Goal: Information Seeking & Learning: Learn about a topic

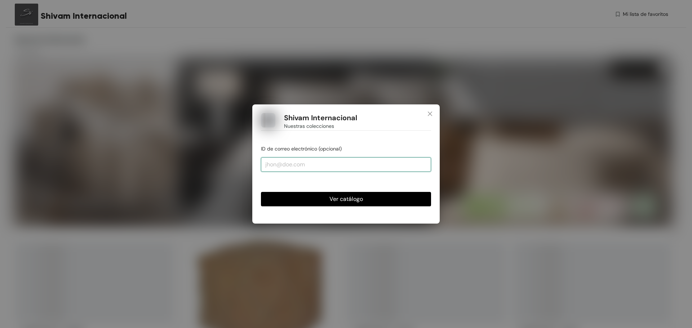
click at [329, 162] on input "email" at bounding box center [346, 165] width 170 height 14
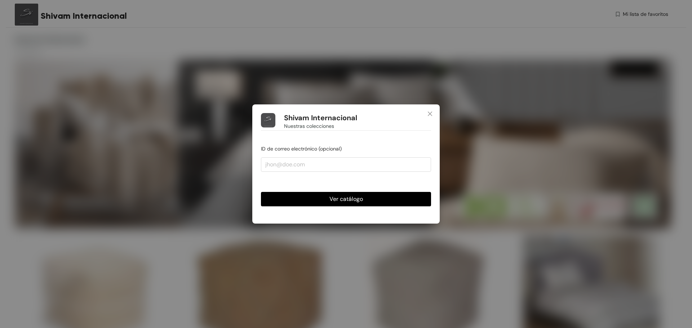
click at [344, 200] on font "Ver catálogo" at bounding box center [347, 199] width 34 height 8
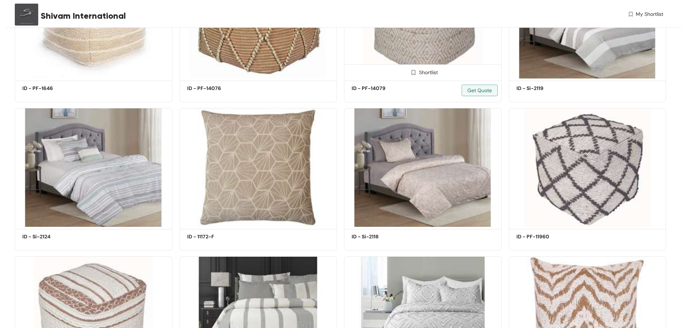
scroll to position [276, 0]
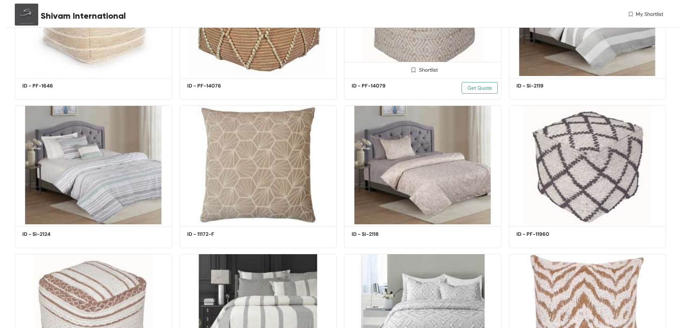
click at [490, 87] on span "Get Quote" at bounding box center [479, 88] width 25 height 8
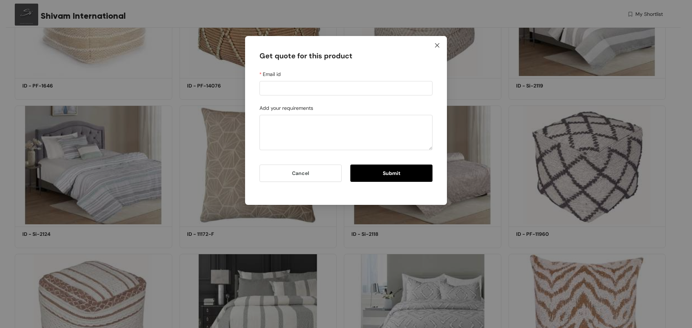
click at [440, 46] on icon "close" at bounding box center [438, 46] width 6 height 6
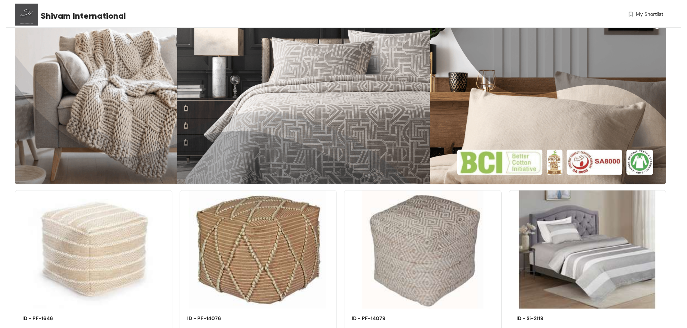
scroll to position [0, 0]
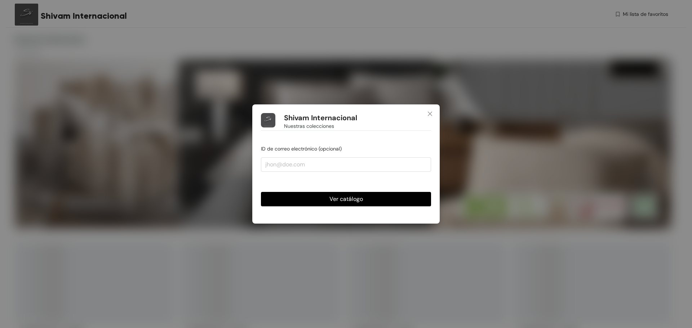
click at [398, 197] on button "Ver catálogo" at bounding box center [346, 199] width 170 height 14
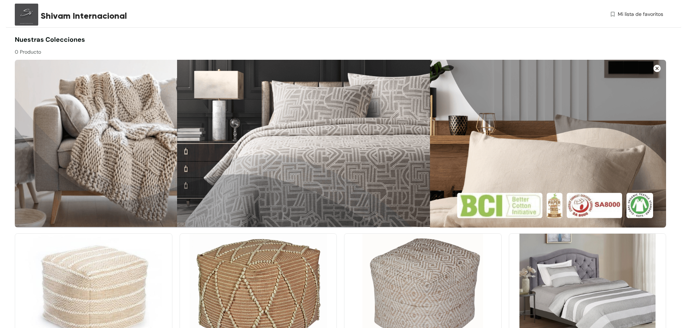
click at [423, 283] on img at bounding box center [423, 293] width 158 height 119
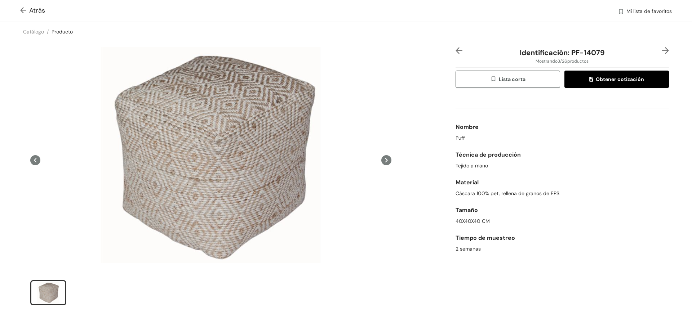
click at [457, 49] on img at bounding box center [459, 50] width 7 height 7
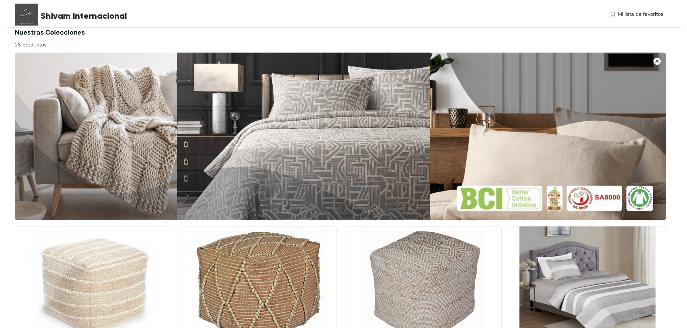
scroll to position [144, 0]
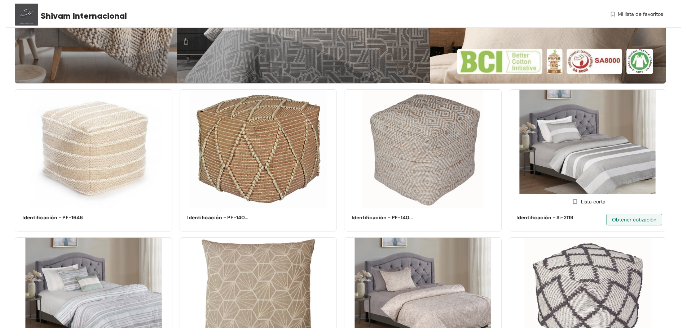
click at [591, 126] on img at bounding box center [588, 148] width 158 height 119
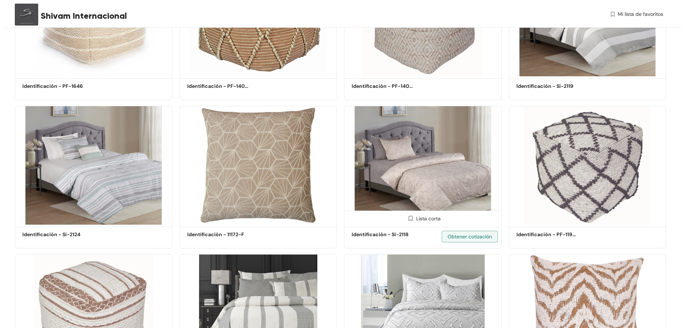
scroll to position [276, 0]
click at [425, 156] on img at bounding box center [423, 165] width 158 height 119
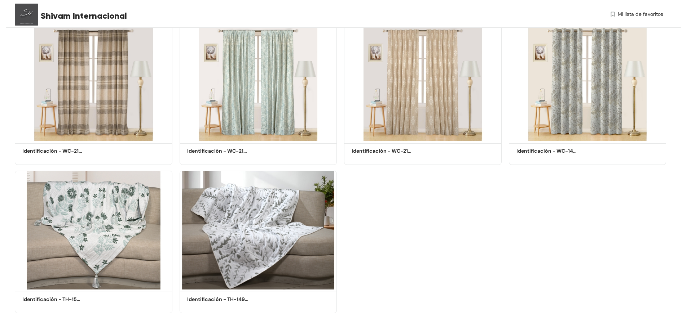
scroll to position [961, 0]
